Goal: Information Seeking & Learning: Learn about a topic

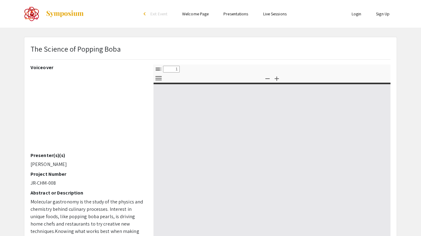
select select "custom"
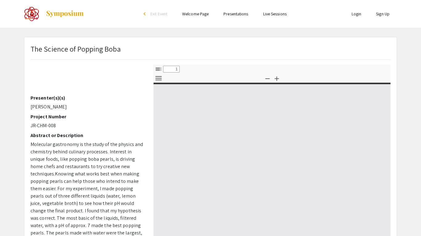
scroll to position [62, 0]
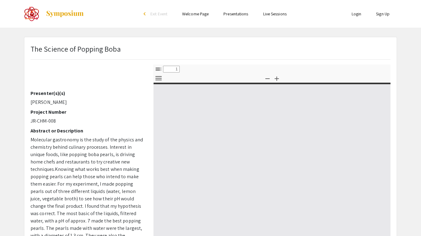
type input "0"
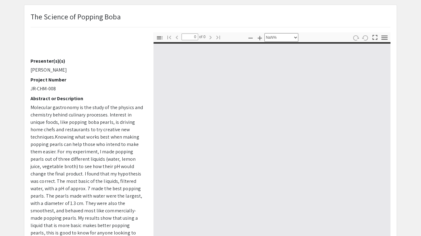
select select "auto"
type input "1"
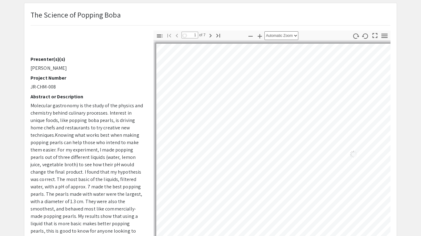
select select "auto"
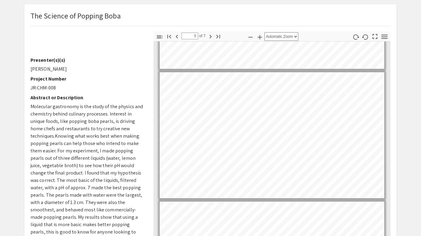
scroll to position [494, 0]
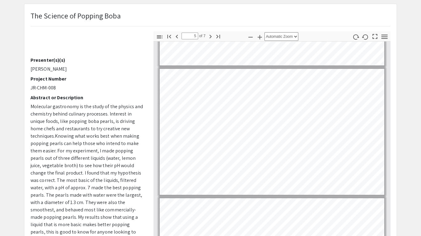
type input "4"
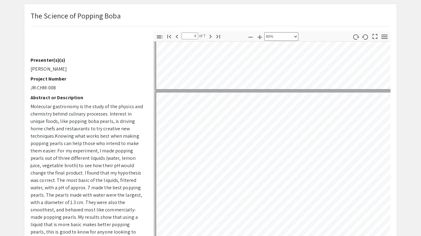
scroll to position [555, 15]
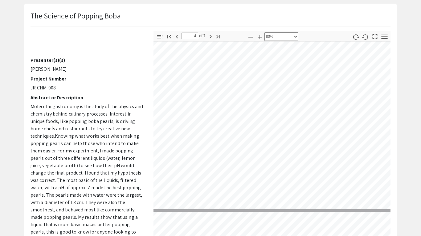
select select "custom"
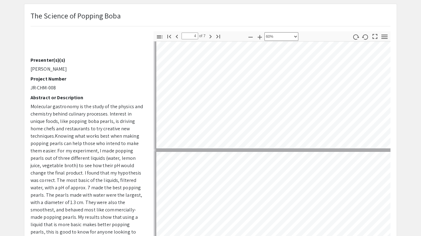
scroll to position [437, 0]
type input "5"
select select "custom"
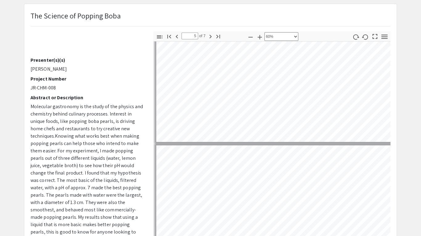
type input "6"
select select "custom"
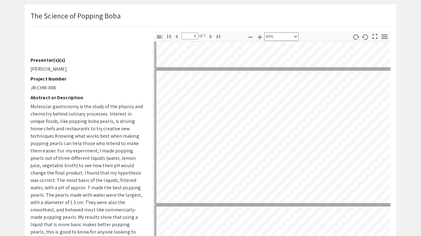
scroll to position [658, 0]
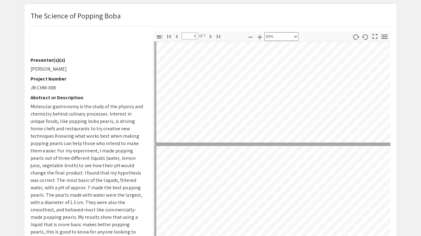
type input "7"
select select "custom"
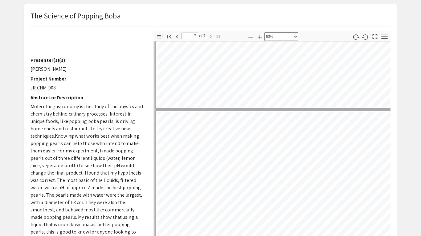
type input "6"
select select "custom"
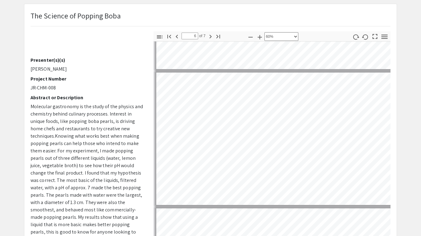
type input "5"
select select "custom"
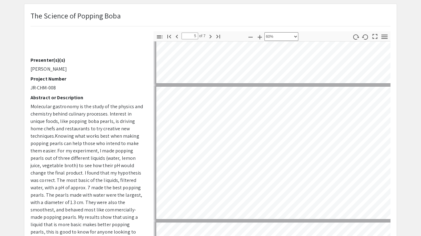
scroll to position [497, 0]
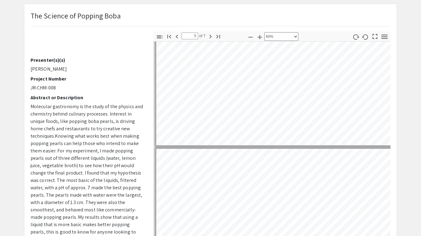
type input "6"
select select "custom"
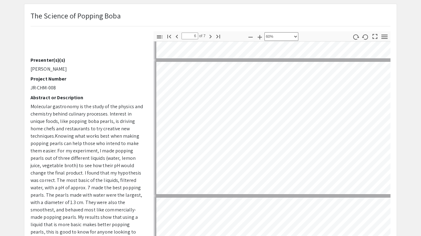
type input "5"
select select "custom"
type input "4"
select select "custom"
type input "3"
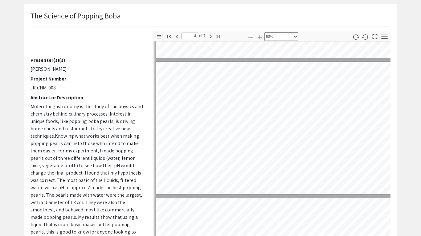
select select "custom"
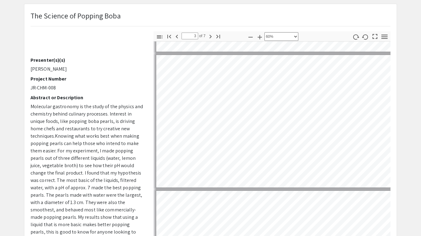
type input "2"
select select "custom"
type input "1"
select select "custom"
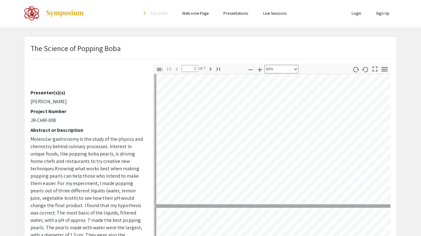
scroll to position [6, 0]
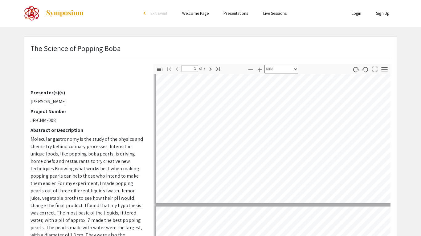
type input "2"
select select "custom"
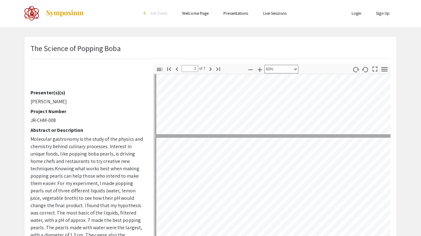
type input "3"
select select "custom"
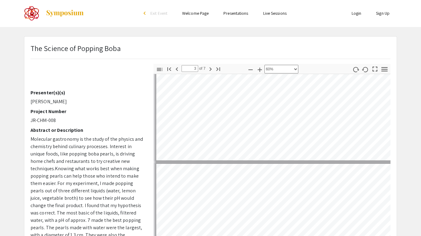
type input "4"
select select "custom"
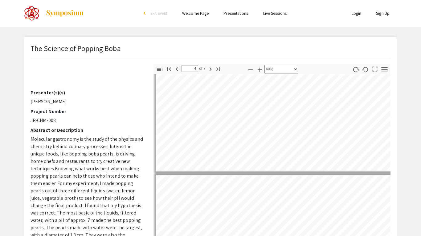
type input "5"
select select "custom"
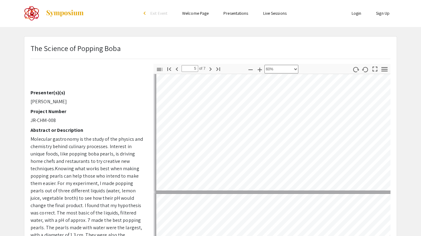
type input "6"
select select "custom"
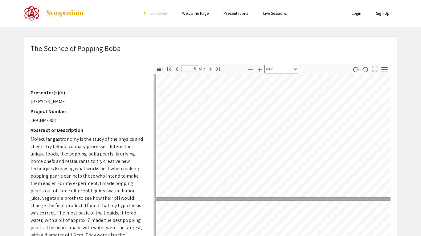
type input "7"
select select "custom"
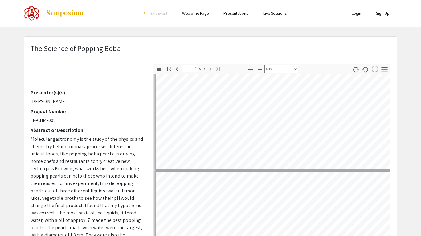
scroll to position [750, 0]
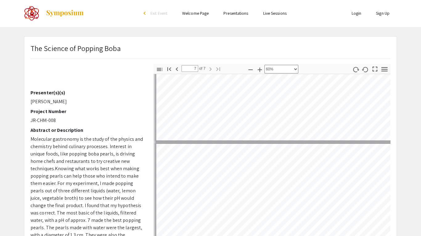
type input "6"
select select "custom"
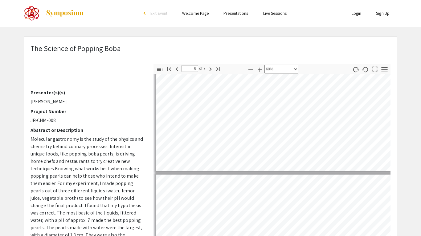
type input "5"
select select "custom"
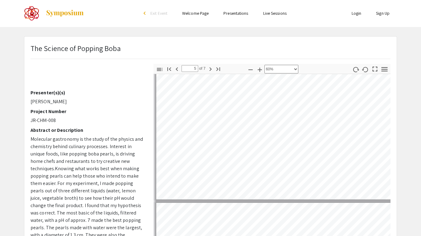
scroll to position [551, 0]
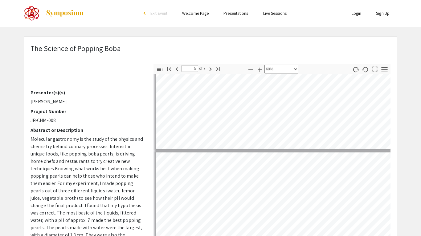
type input "4"
select select "custom"
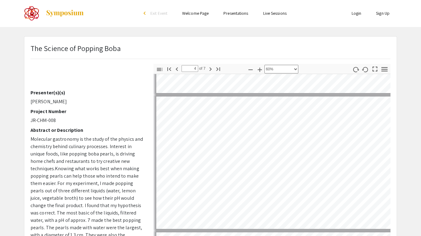
scroll to position [395, 0]
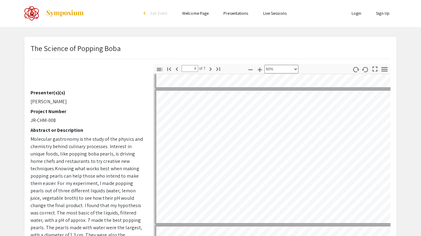
type input "3"
select select "custom"
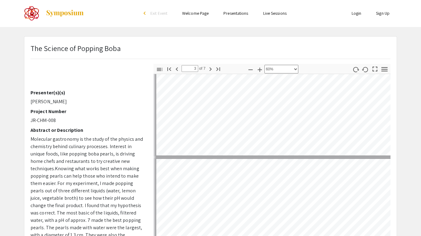
type input "2"
select select "custom"
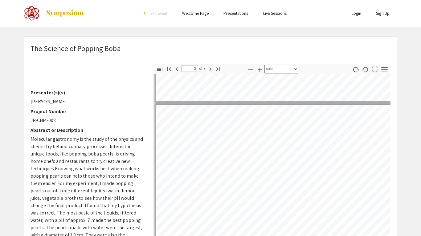
type input "3"
select select "custom"
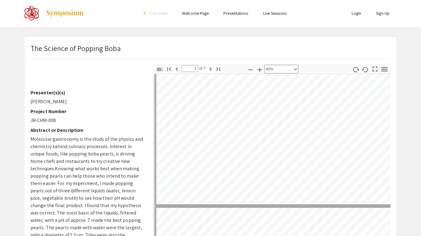
type input "4"
select select "custom"
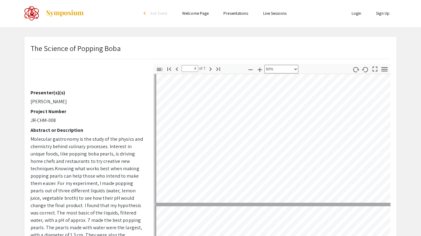
scroll to position [415, 0]
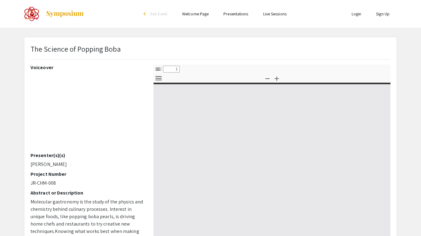
select select "custom"
type input "0"
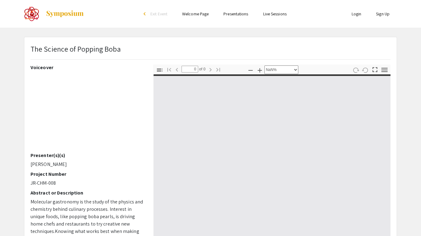
select select "auto"
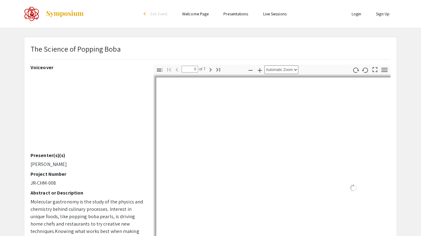
type input "1"
select select "custom"
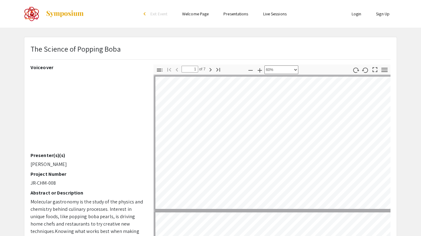
type input "2"
select select "custom"
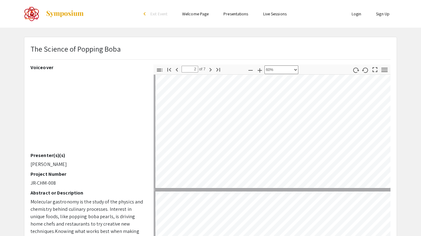
type input "3"
select select "custom"
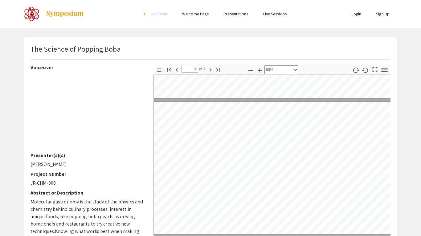
type input "4"
select select "custom"
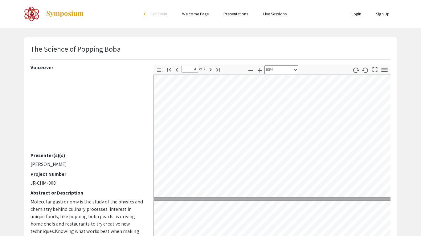
type input "5"
select select "custom"
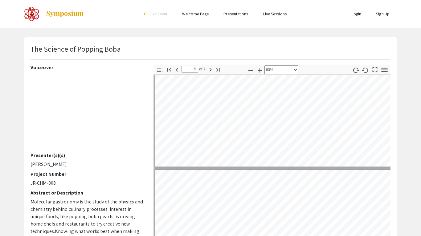
type input "4"
select select "custom"
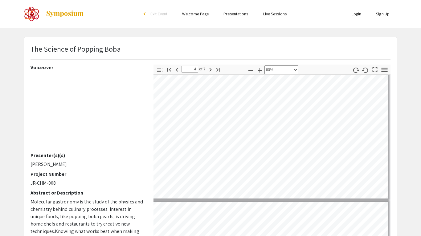
scroll to position [420, 5]
